Goal: Task Accomplishment & Management: Manage account settings

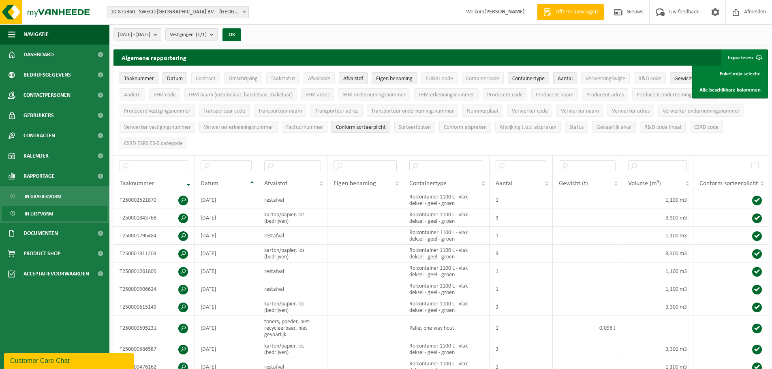
click at [399, 77] on span "Eigen benaming" at bounding box center [394, 79] width 36 height 6
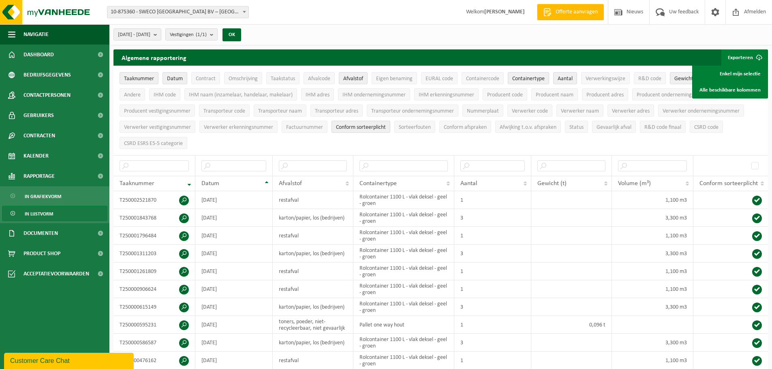
click at [752, 129] on ul "Taaknummer Datum Contract Omschrijving Taakstatus Afvalcode Afvalstof Eigen ben…" at bounding box center [440, 110] width 654 height 89
click at [128, 77] on span "Taaknummer" at bounding box center [139, 79] width 30 height 6
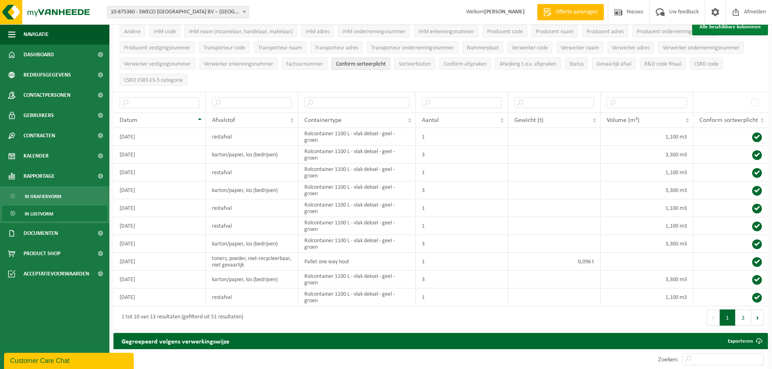
scroll to position [65, 0]
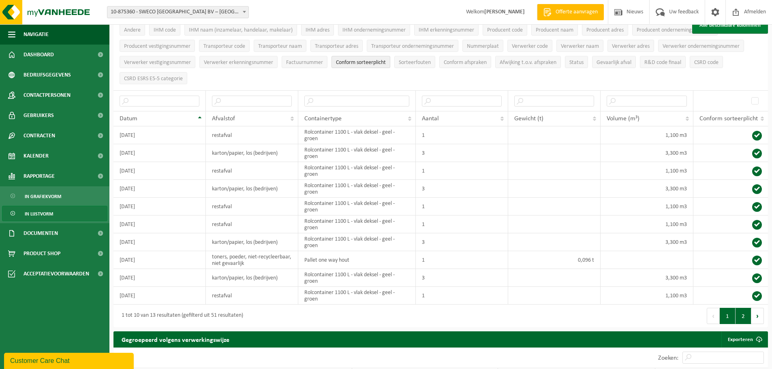
click at [742, 318] on button "2" at bounding box center [744, 316] width 16 height 16
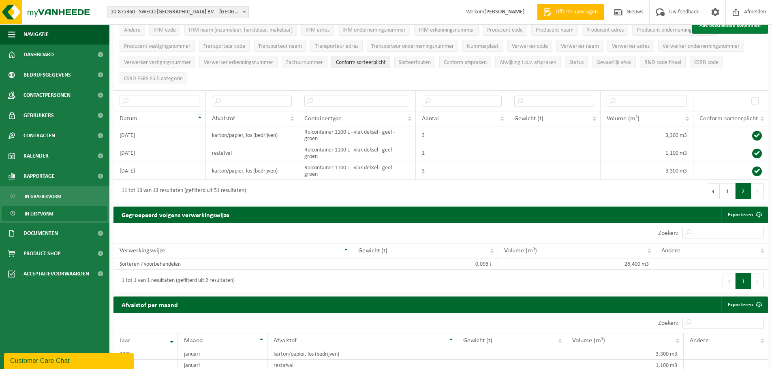
click at [726, 282] on button "Vorige" at bounding box center [729, 281] width 13 height 16
click at [729, 280] on button "Vorige" at bounding box center [729, 281] width 13 height 16
click at [757, 281] on button "Volgende" at bounding box center [757, 281] width 13 height 16
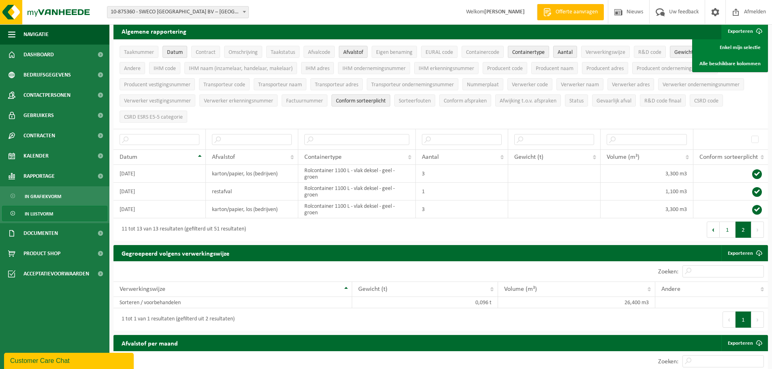
scroll to position [0, 0]
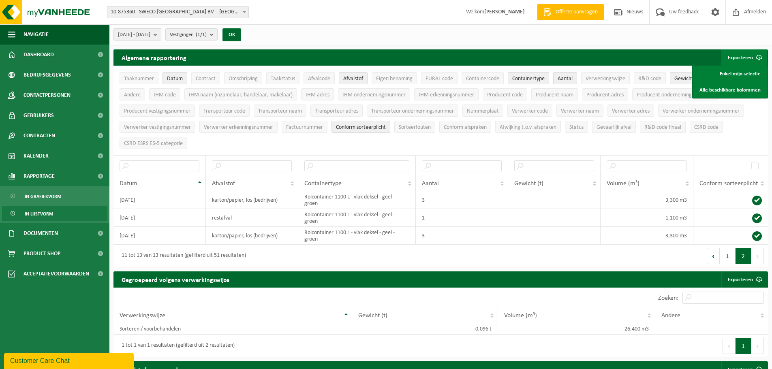
click at [161, 34] on b "submit" at bounding box center [157, 34] width 7 height 11
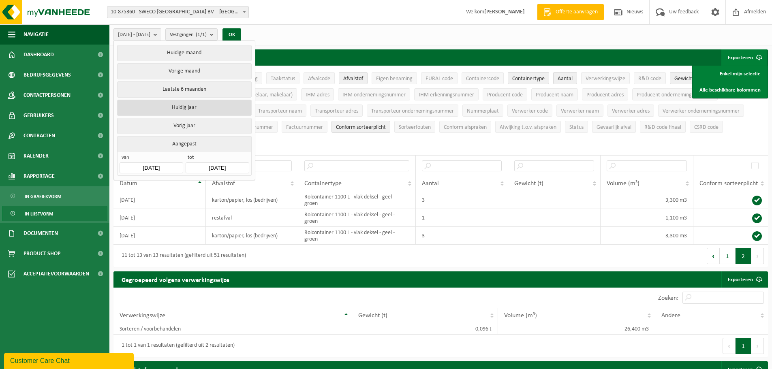
click at [174, 105] on button "Huidig jaar" at bounding box center [184, 108] width 134 height 16
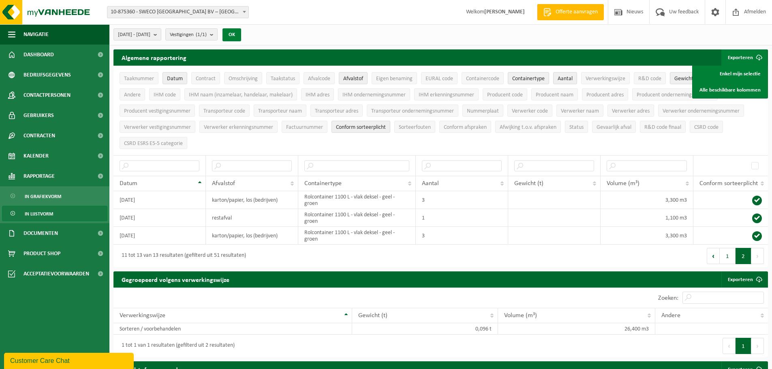
click at [241, 31] on button "OK" at bounding box center [231, 34] width 19 height 13
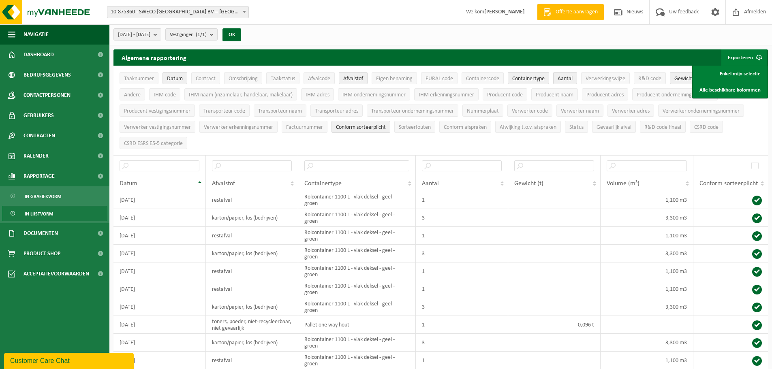
click at [746, 55] on button "Exporteren" at bounding box center [744, 57] width 46 height 16
click at [759, 58] on span "submit" at bounding box center [759, 57] width 16 height 16
click at [735, 71] on link "Enkel mijn selectie" at bounding box center [729, 74] width 73 height 16
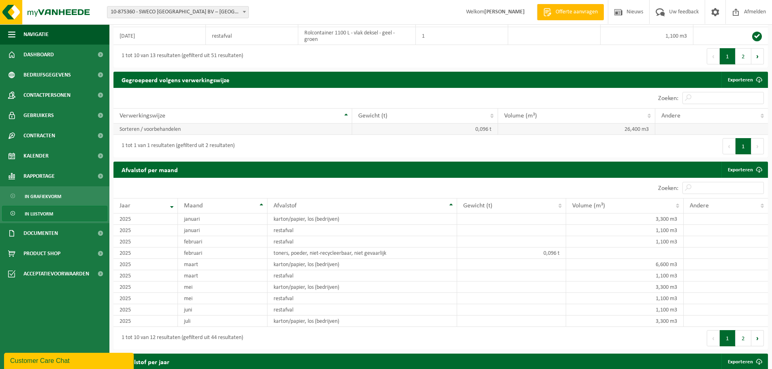
scroll to position [324, 0]
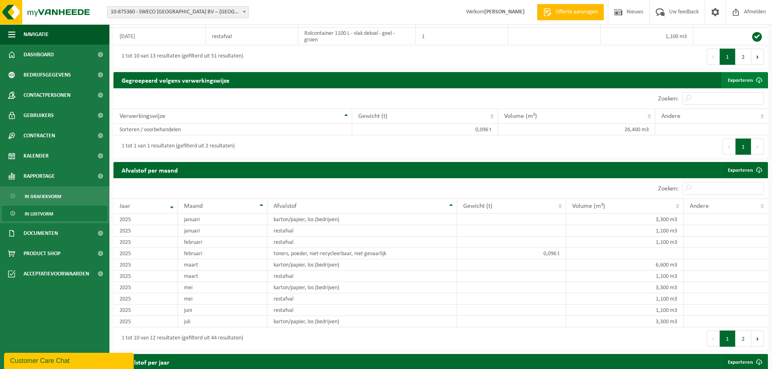
click at [761, 77] on span at bounding box center [759, 80] width 16 height 16
click at [758, 78] on span at bounding box center [759, 80] width 16 height 16
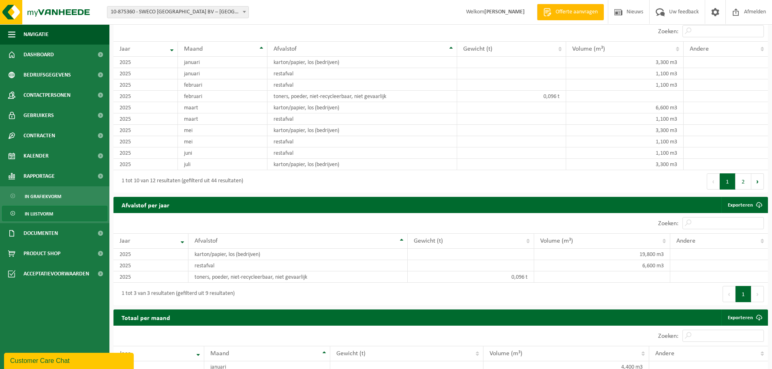
scroll to position [527, 0]
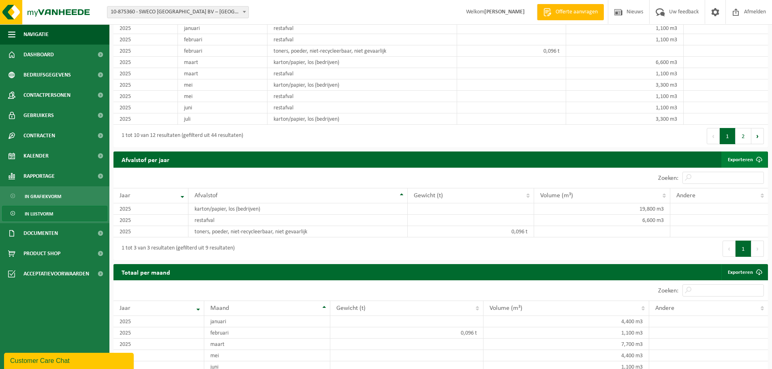
click at [759, 159] on span at bounding box center [759, 160] width 16 height 16
click at [759, 272] on span at bounding box center [759, 272] width 16 height 16
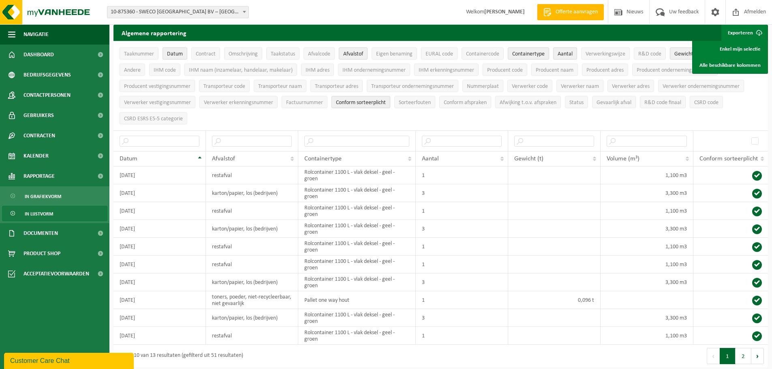
scroll to position [0, 0]
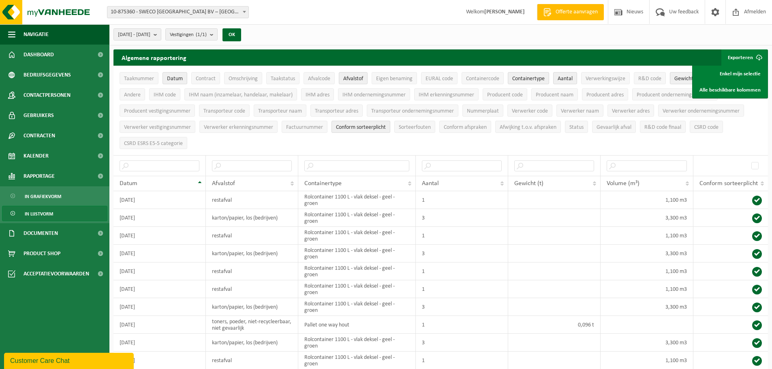
click at [245, 9] on span at bounding box center [244, 11] width 8 height 11
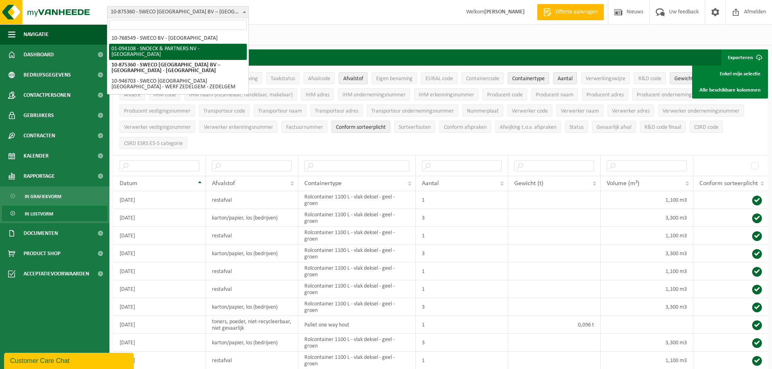
select select "25881"
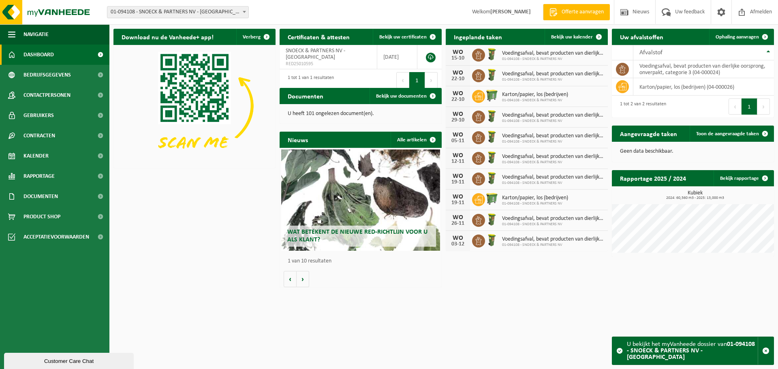
click at [46, 55] on span "Dashboard" at bounding box center [39, 55] width 30 height 20
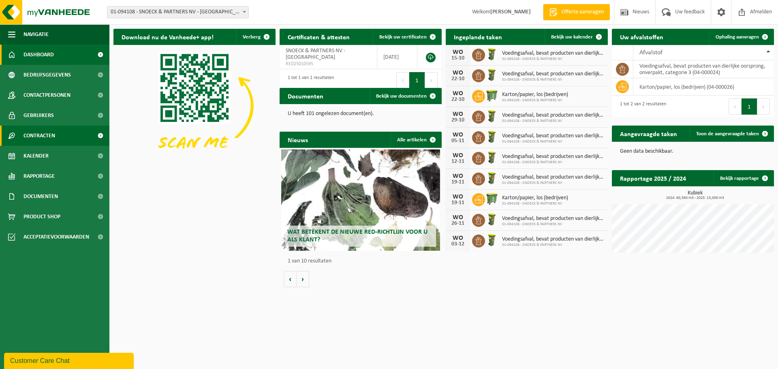
click at [37, 138] on span "Contracten" at bounding box center [40, 136] width 32 height 20
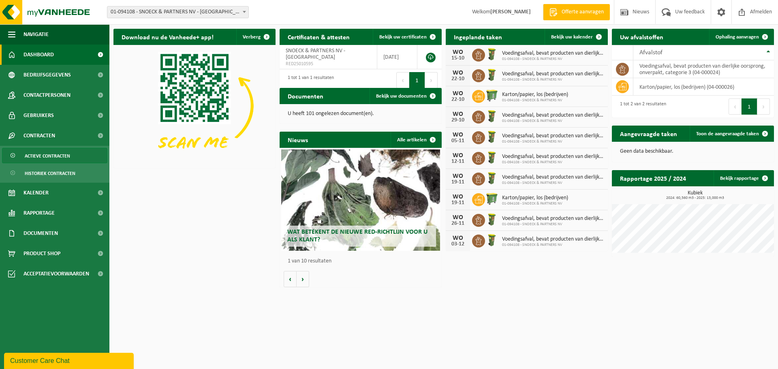
click at [52, 157] on span "Actieve contracten" at bounding box center [47, 155] width 45 height 15
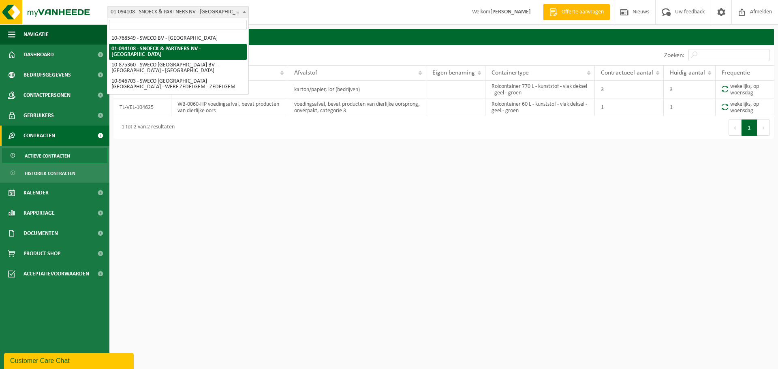
click at [245, 11] on span at bounding box center [244, 11] width 8 height 11
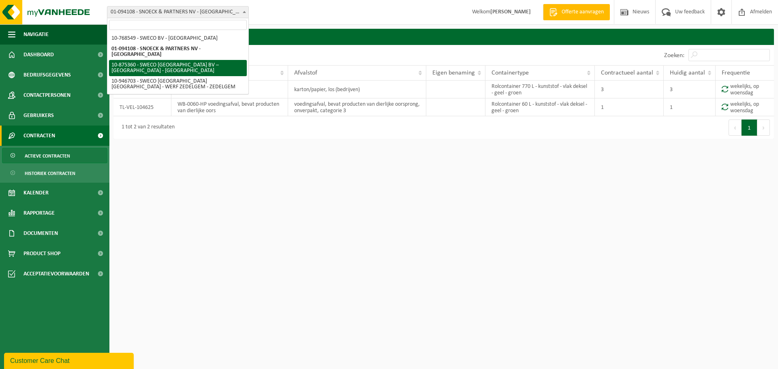
select select "107445"
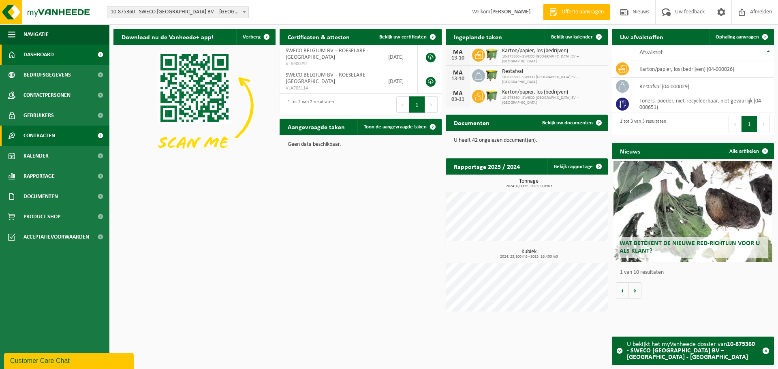
click at [48, 135] on span "Contracten" at bounding box center [40, 136] width 32 height 20
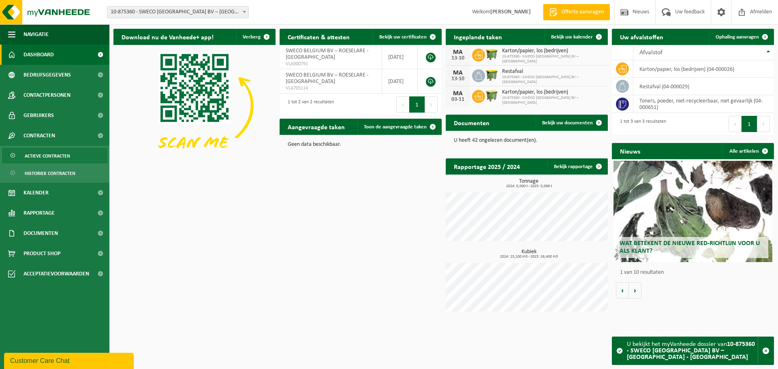
click at [73, 153] on link "Actieve contracten" at bounding box center [54, 155] width 105 height 15
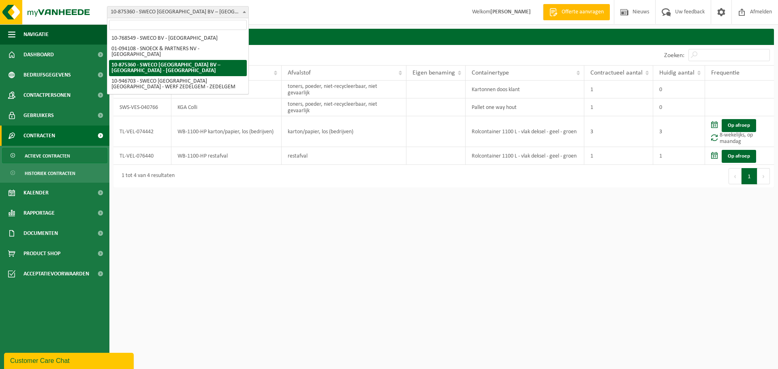
click at [246, 13] on span at bounding box center [244, 11] width 8 height 11
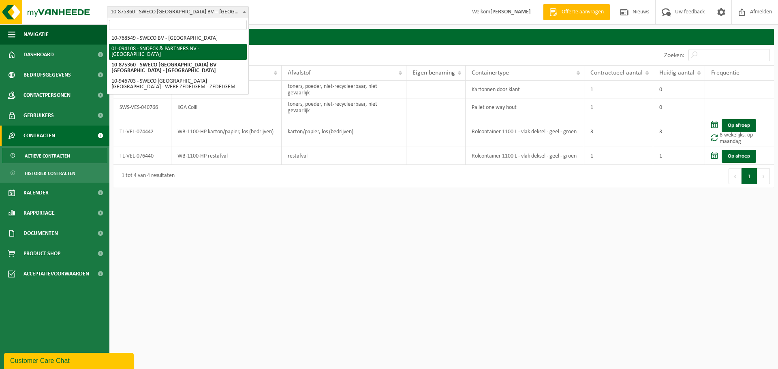
select select "25881"
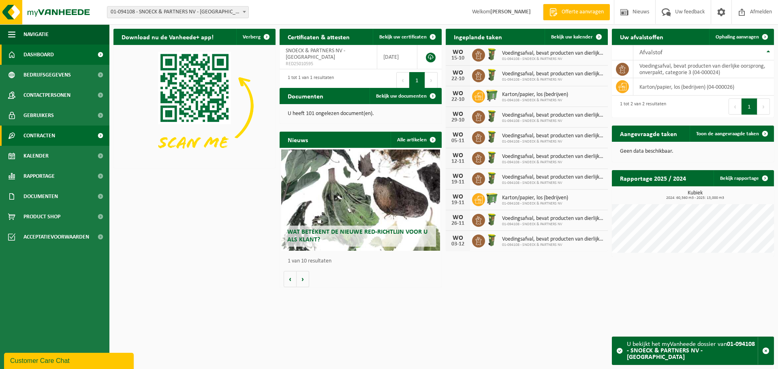
click at [38, 137] on span "Contracten" at bounding box center [40, 136] width 32 height 20
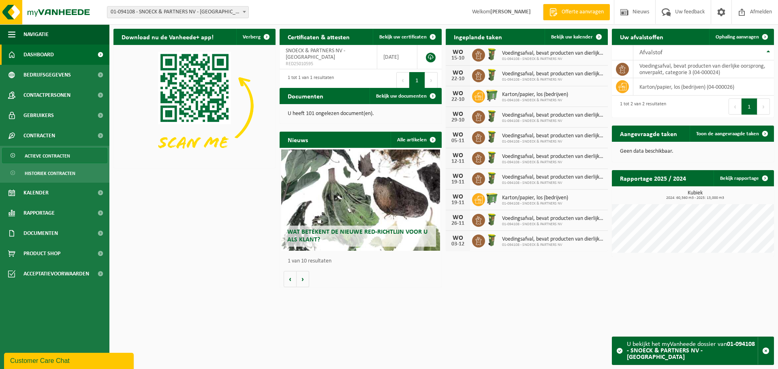
click at [63, 156] on span "Actieve contracten" at bounding box center [47, 155] width 45 height 15
